Goal: Check status: Check status

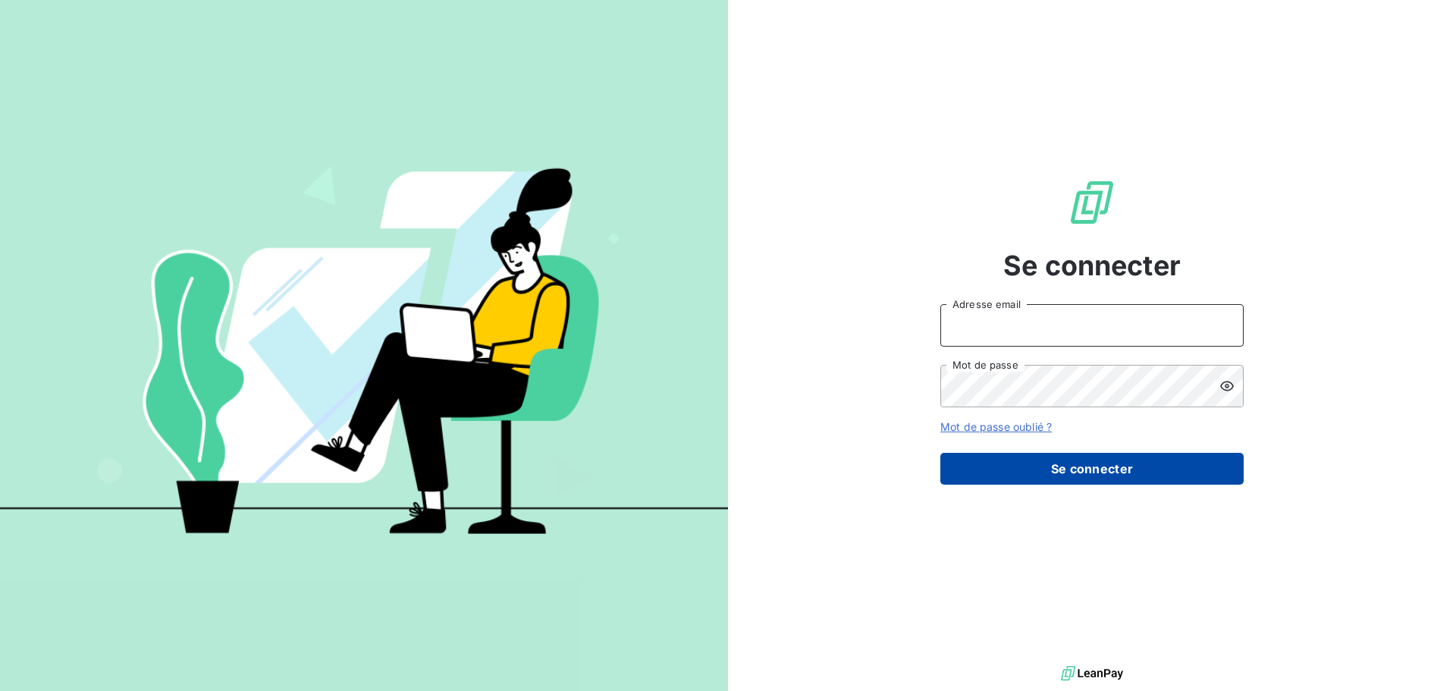
type input "[EMAIL_ADDRESS][DOMAIN_NAME]"
click at [1065, 470] on button "Se connecter" at bounding box center [1092, 469] width 303 height 32
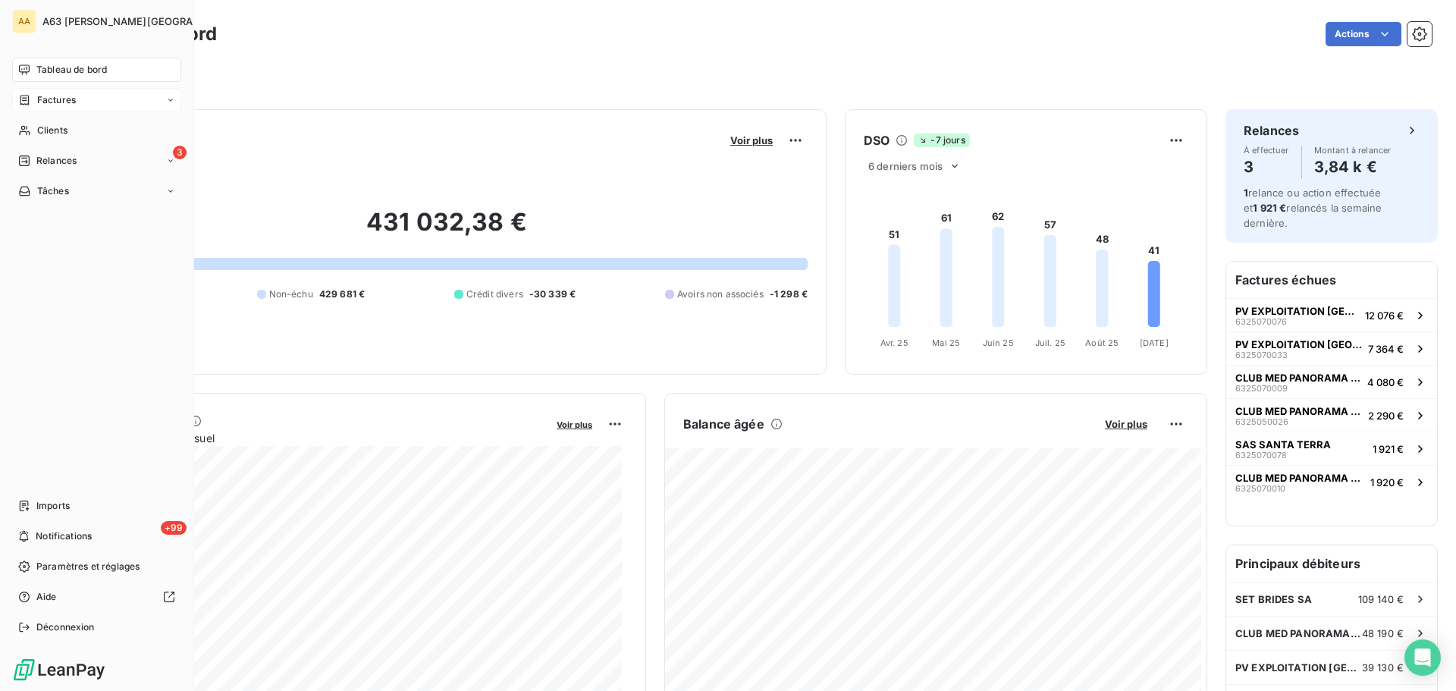
click at [63, 97] on span "Factures" at bounding box center [56, 100] width 39 height 14
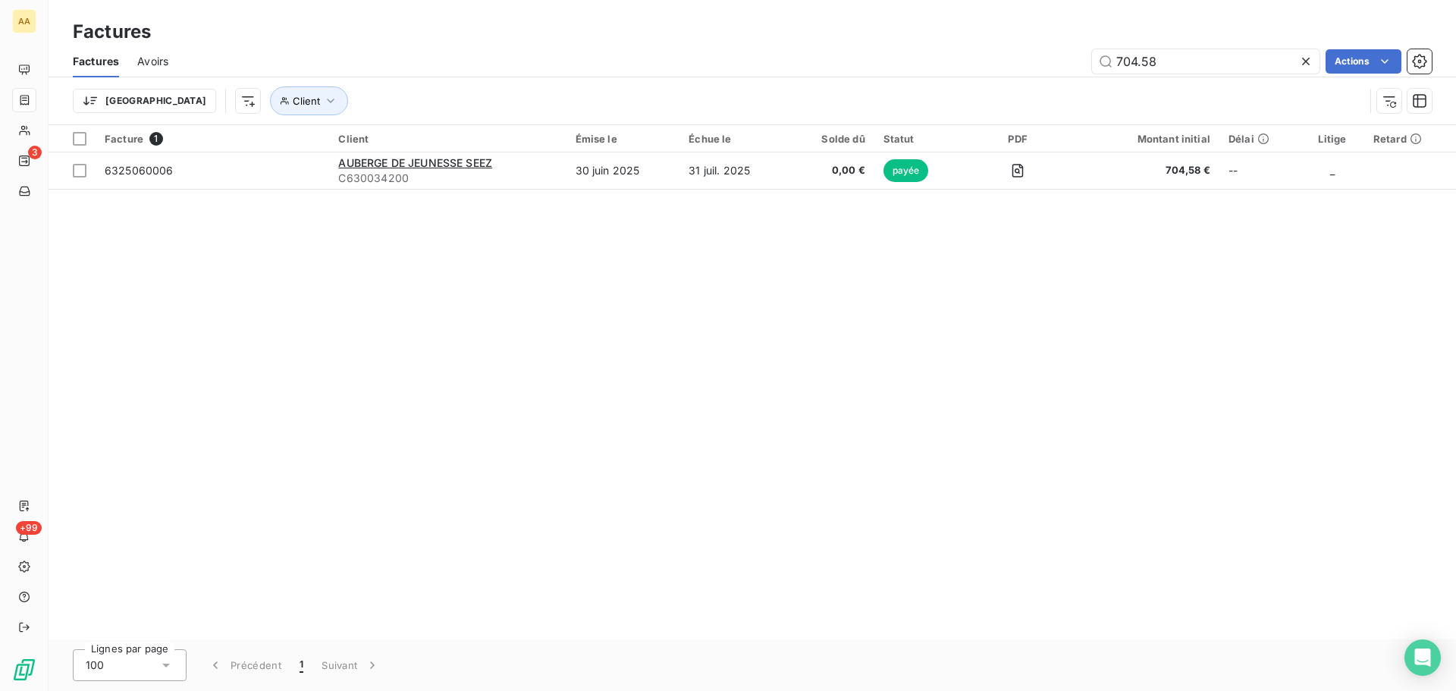
drag, startPoint x: 1264, startPoint y: 52, endPoint x: 1004, endPoint y: 58, distance: 259.5
click at [1004, 58] on div "704.58 Actions" at bounding box center [810, 61] width 1246 height 24
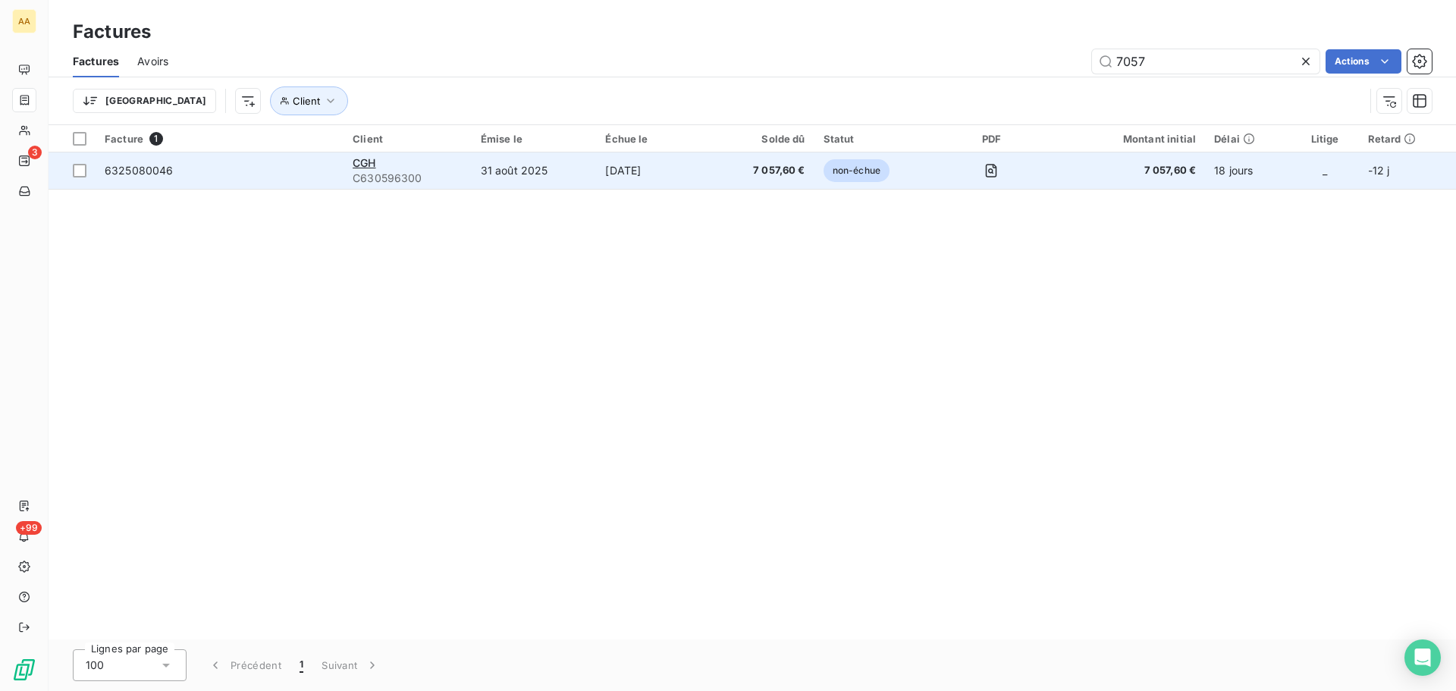
type input "7057"
click at [613, 179] on td "[DATE]" at bounding box center [653, 170] width 115 height 36
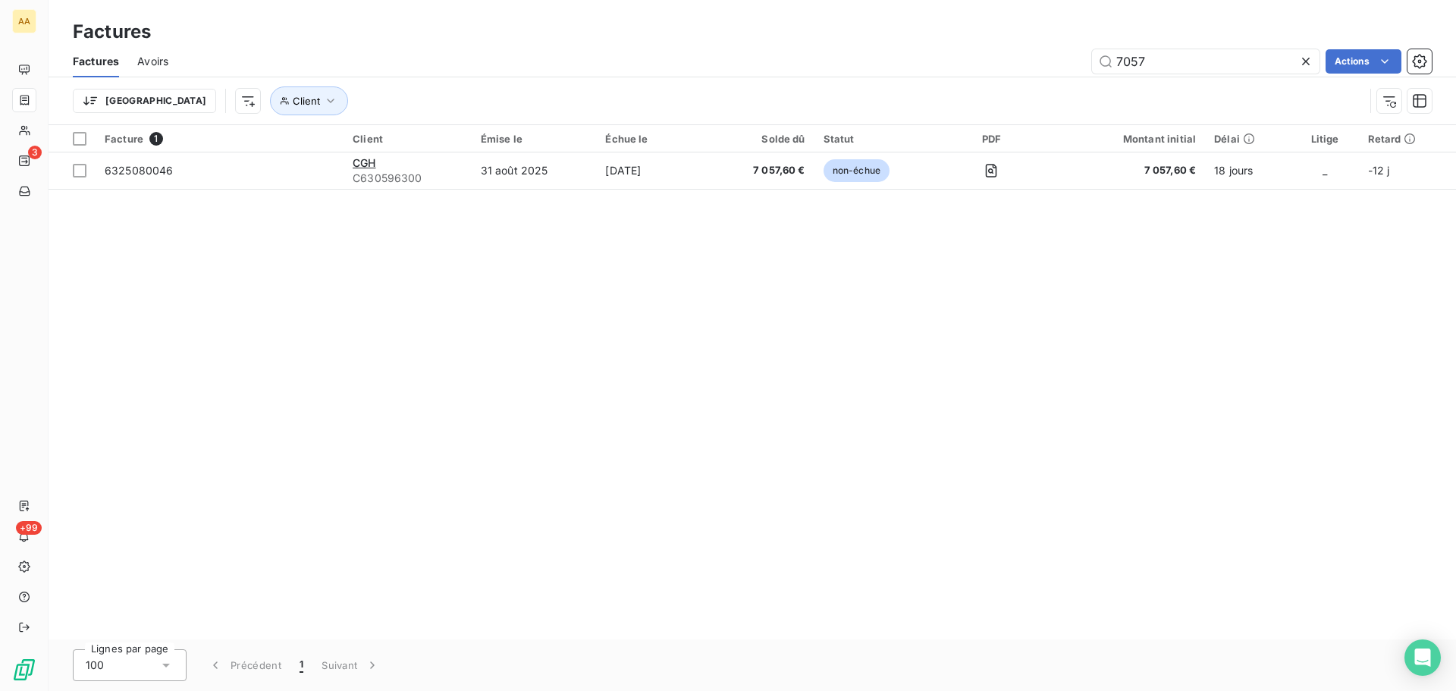
drag, startPoint x: 1162, startPoint y: 55, endPoint x: 1019, endPoint y: 64, distance: 143.7
click at [1019, 64] on div "7057 Actions" at bounding box center [810, 61] width 1246 height 24
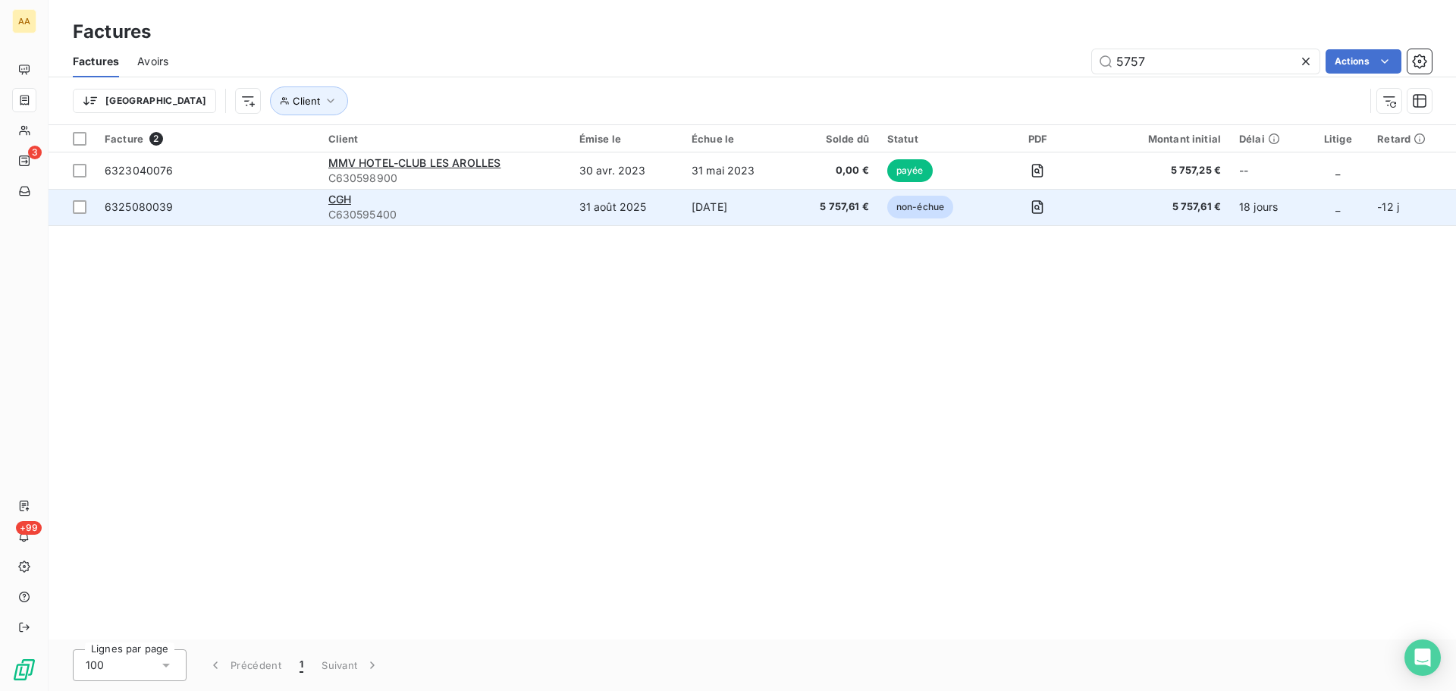
type input "5757"
click at [612, 197] on td "31 août 2025" at bounding box center [626, 207] width 112 height 36
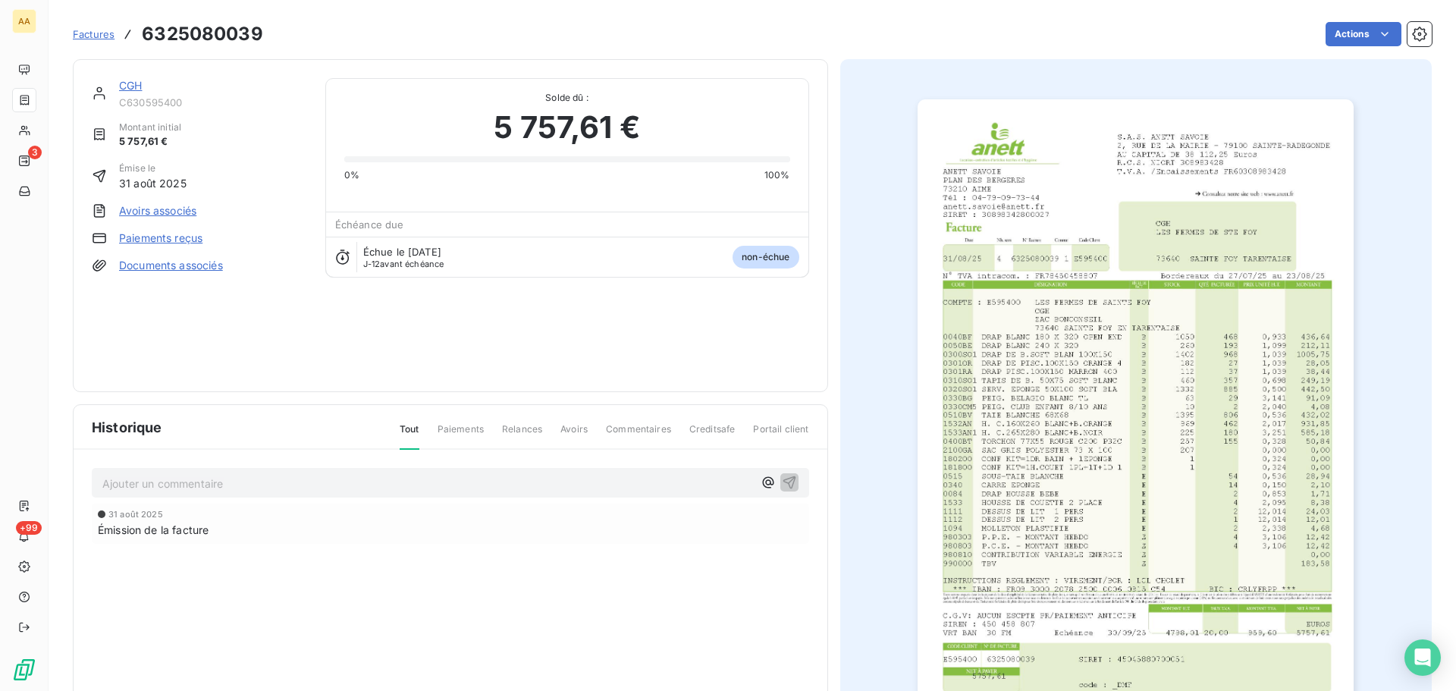
click at [1155, 415] on img "button" at bounding box center [1136, 407] width 436 height 617
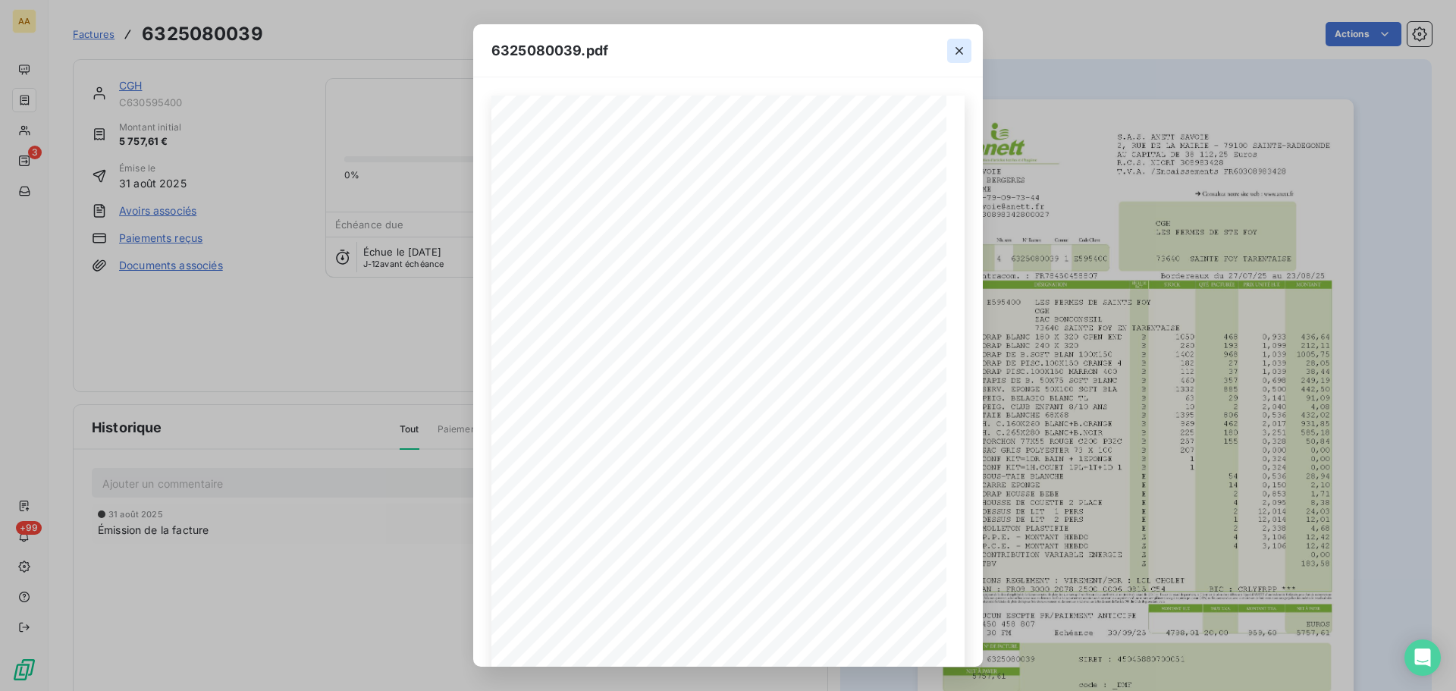
click at [960, 48] on icon "button" at bounding box center [959, 50] width 15 height 15
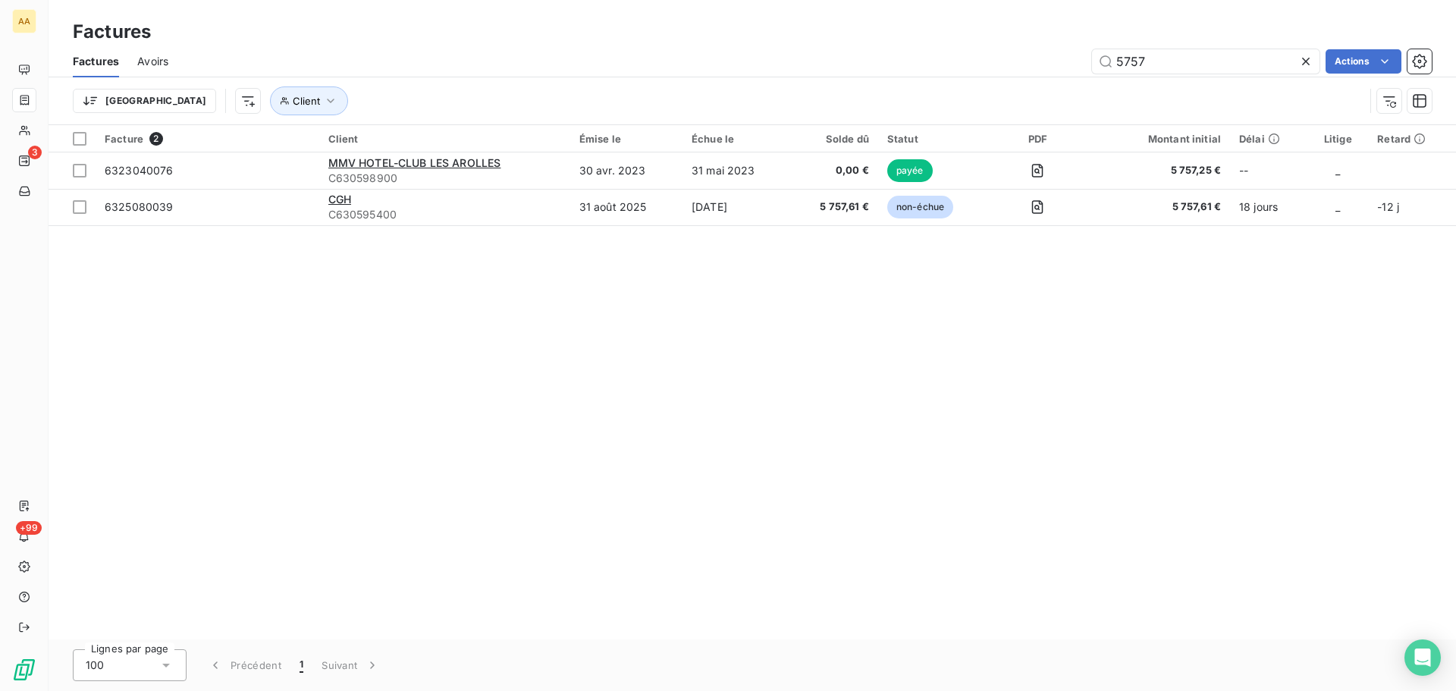
drag, startPoint x: 1174, startPoint y: 67, endPoint x: 1033, endPoint y: 68, distance: 140.3
click at [1033, 68] on div "5757 Actions" at bounding box center [810, 61] width 1246 height 24
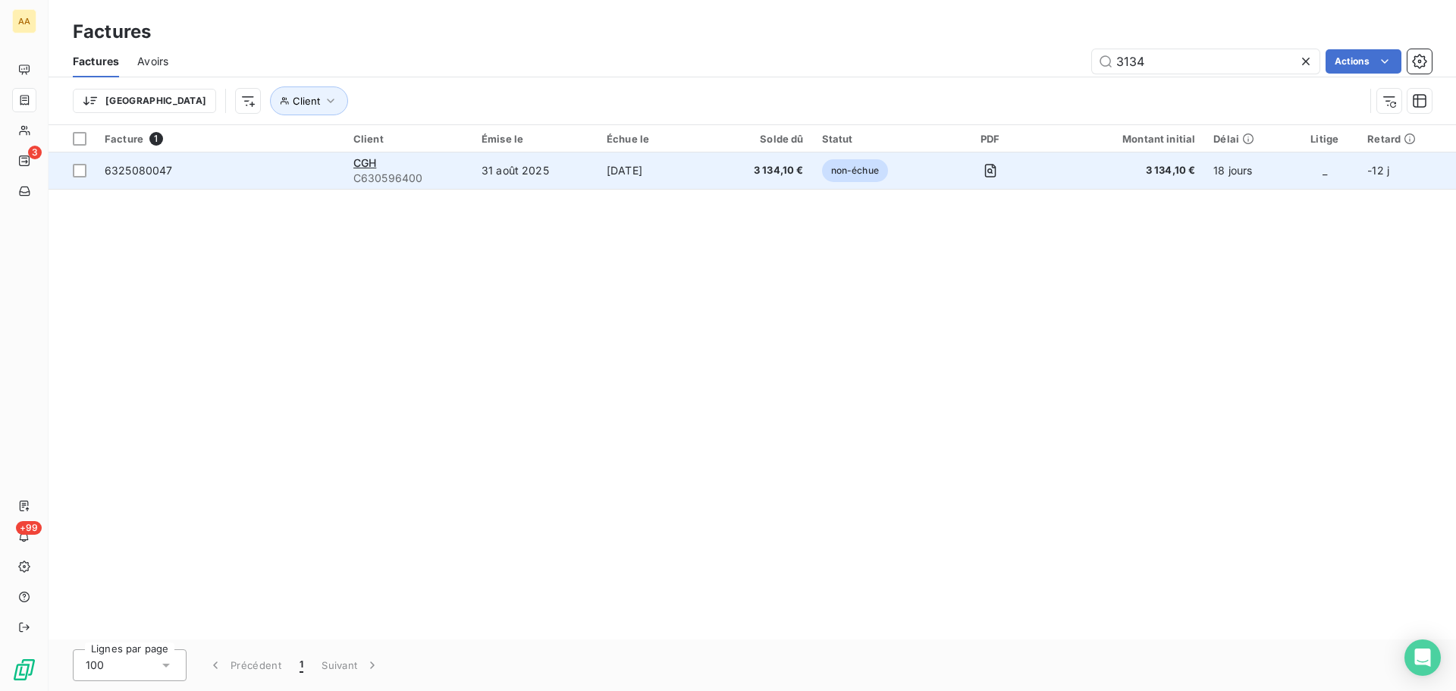
type input "3134"
click at [578, 169] on td "31 août 2025" at bounding box center [535, 170] width 125 height 36
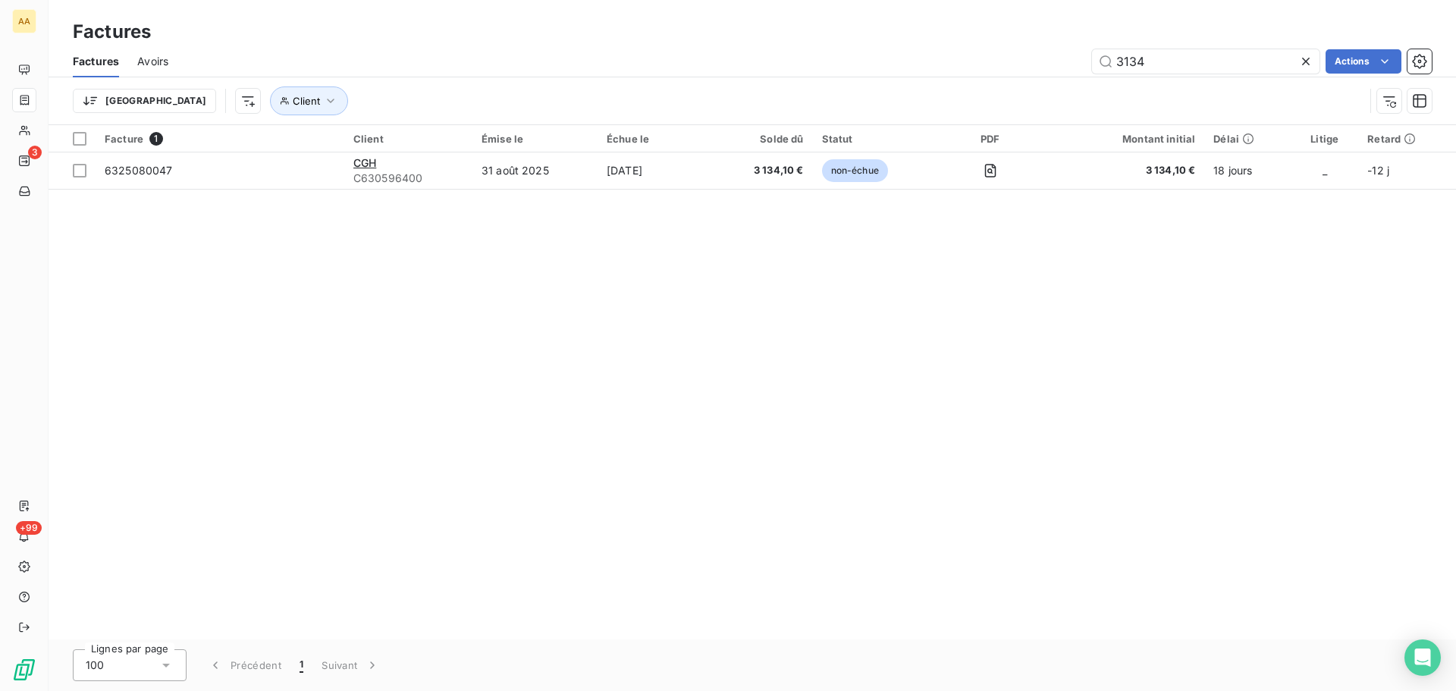
drag, startPoint x: 1175, startPoint y: 58, endPoint x: 1061, endPoint y: 71, distance: 114.5
click at [1061, 71] on div "3134 Actions" at bounding box center [810, 61] width 1246 height 24
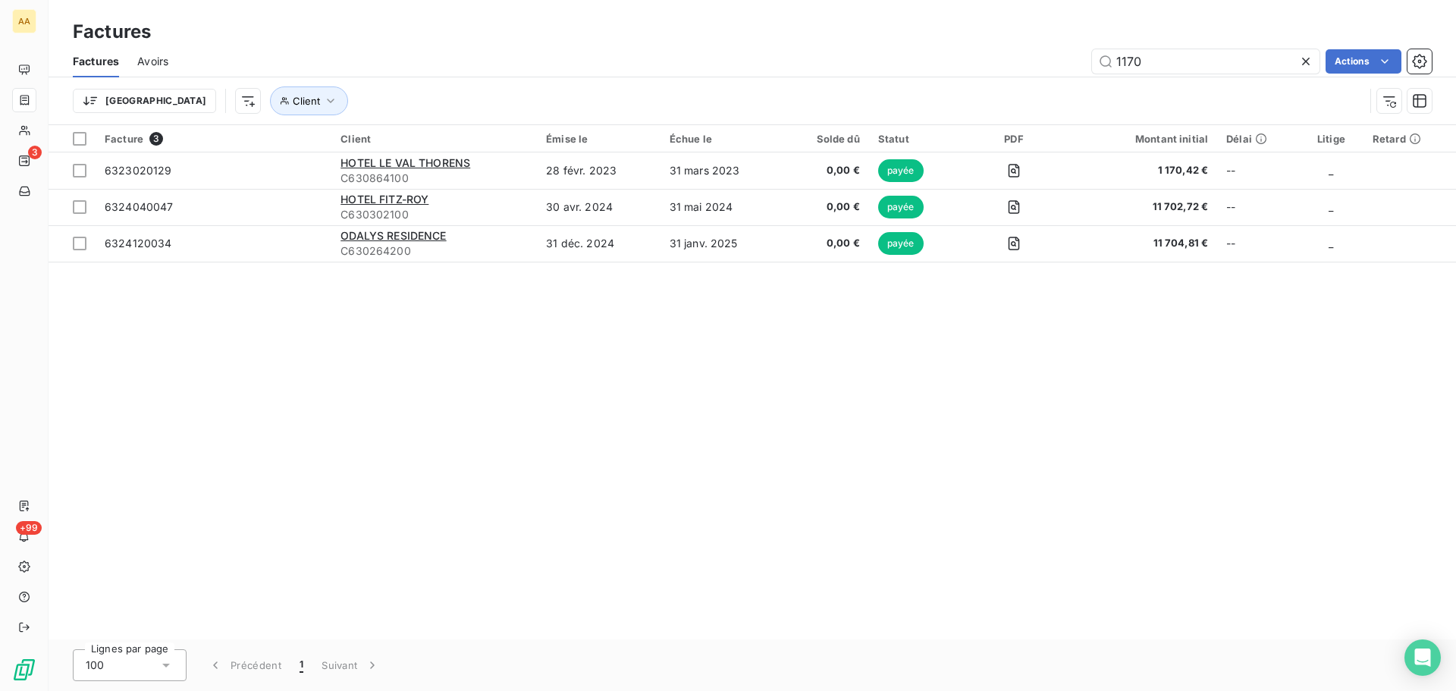
type input "1170"
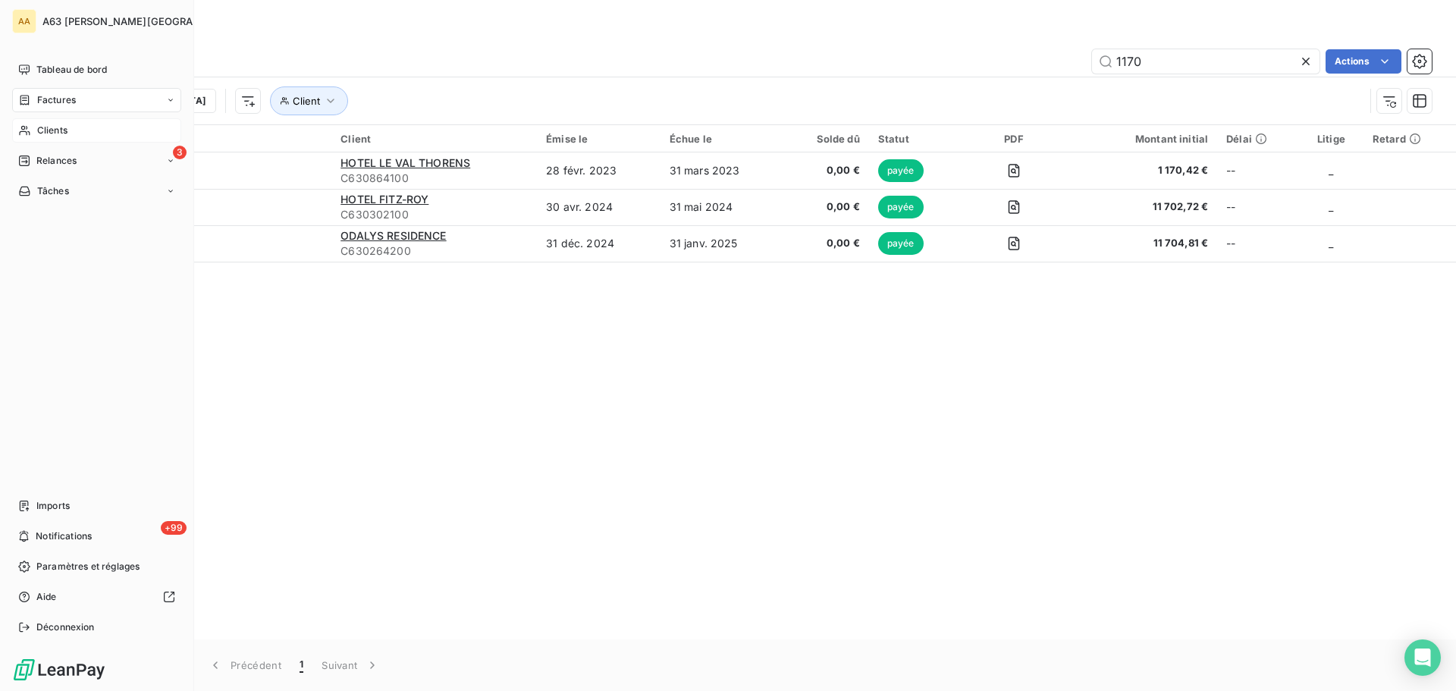
click at [44, 133] on span "Clients" at bounding box center [52, 131] width 30 height 14
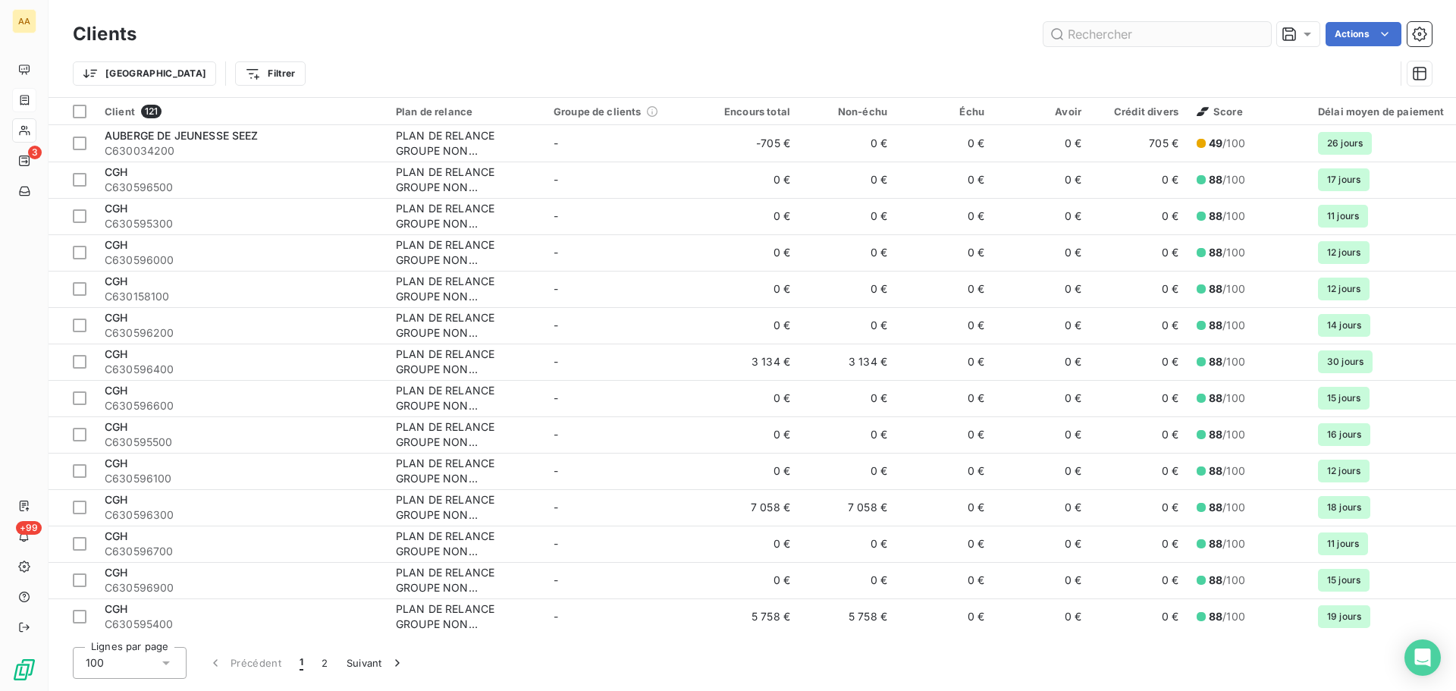
click at [1126, 39] on input "text" at bounding box center [1158, 34] width 228 height 24
type input "cgh"
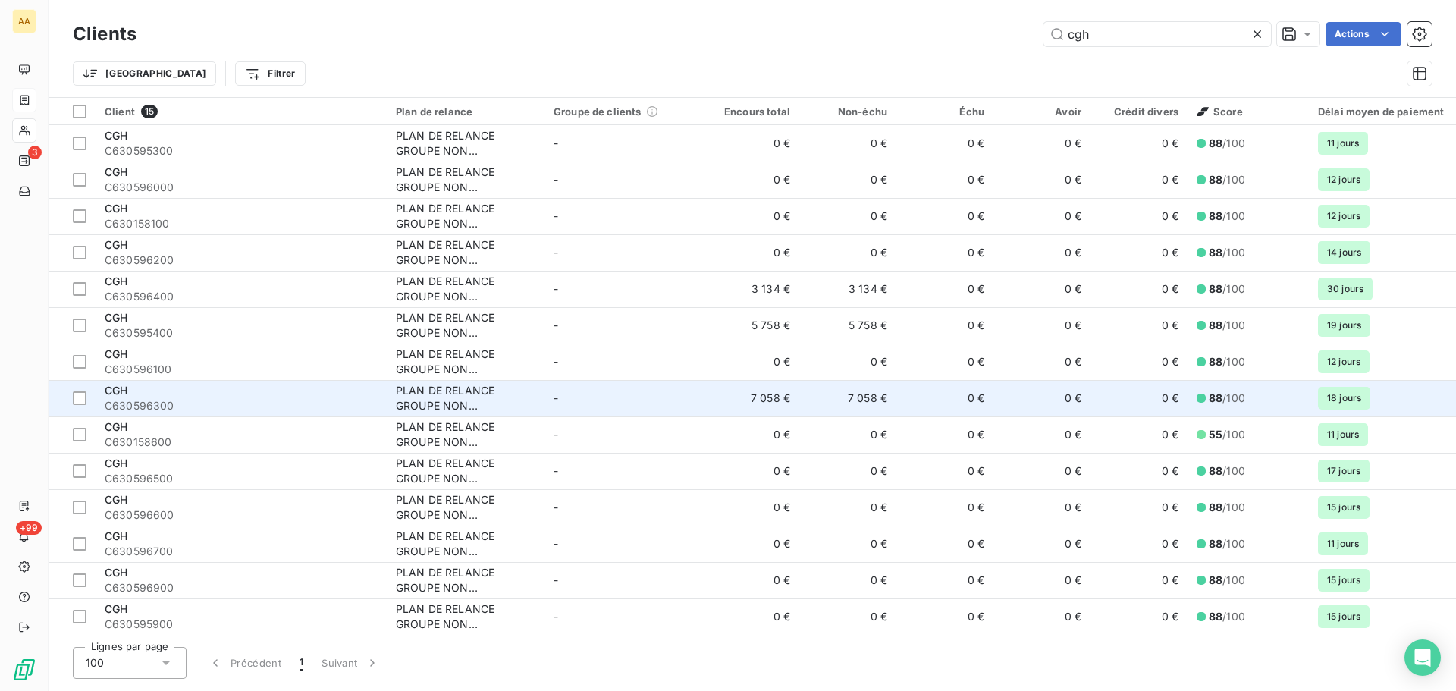
click at [165, 404] on span "C630596300" at bounding box center [241, 405] width 273 height 15
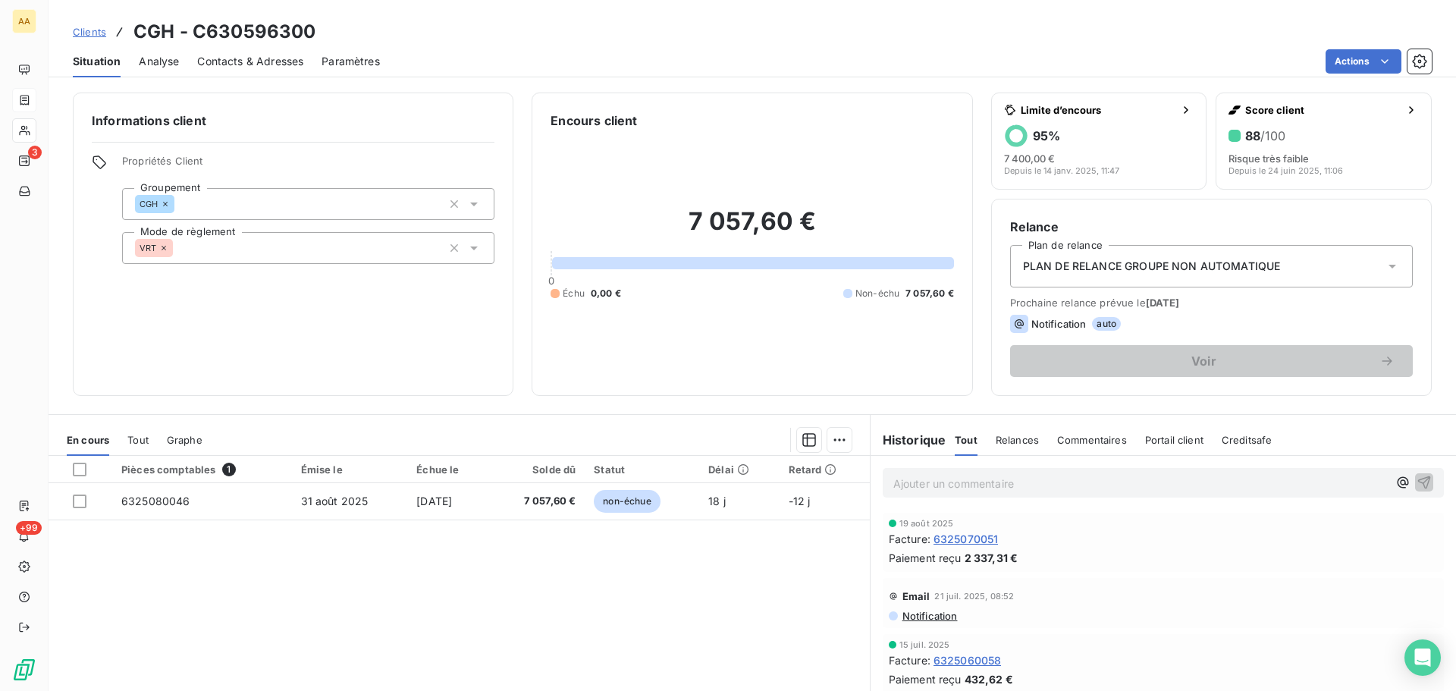
click at [454, 633] on div "Pièces comptables 1 Émise le Échue le Solde dû Statut Délai Retard 6325080046 3…" at bounding box center [460, 602] width 822 height 292
click at [455, 633] on div "Pièces comptables 1 Émise le Échue le Solde dû Statut Délai Retard 6325080046 3…" at bounding box center [460, 602] width 822 height 292
click at [519, 379] on div "Informations client Propriétés Client Groupement CGH Mode de règlement VRT Enco…" at bounding box center [753, 244] width 1408 height 303
